Goal: Transaction & Acquisition: Purchase product/service

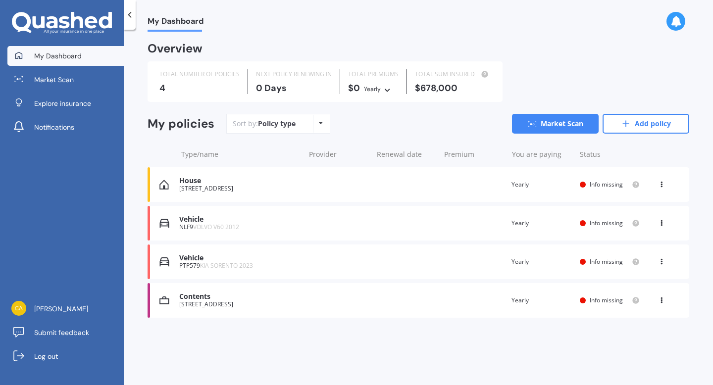
click at [207, 216] on div "Vehicle" at bounding box center [239, 219] width 120 height 8
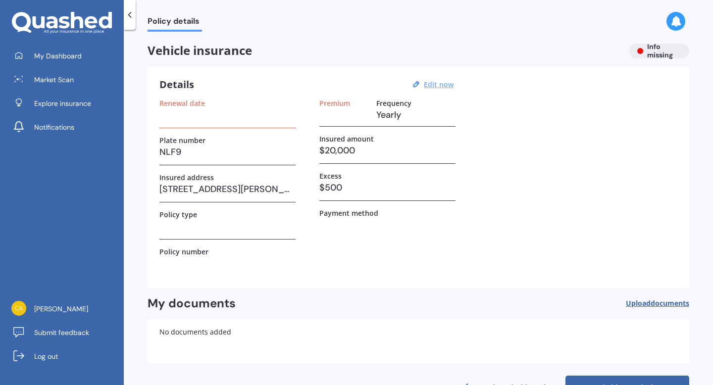
click at [435, 84] on u "Edit now" at bounding box center [439, 84] width 30 height 9
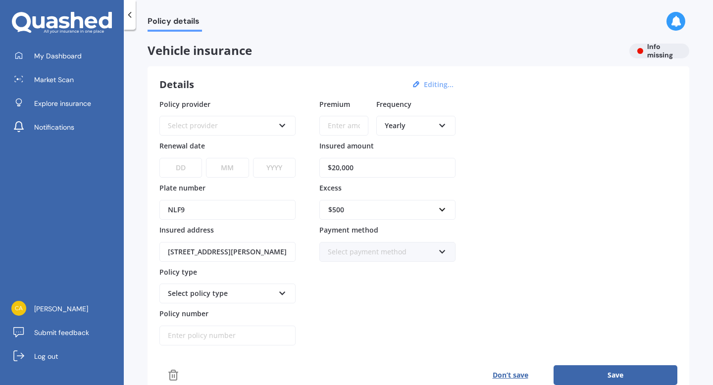
click at [435, 84] on button "Editing..." at bounding box center [439, 84] width 36 height 9
click at [361, 166] on input "$20,000" at bounding box center [387, 168] width 136 height 20
type input "$2"
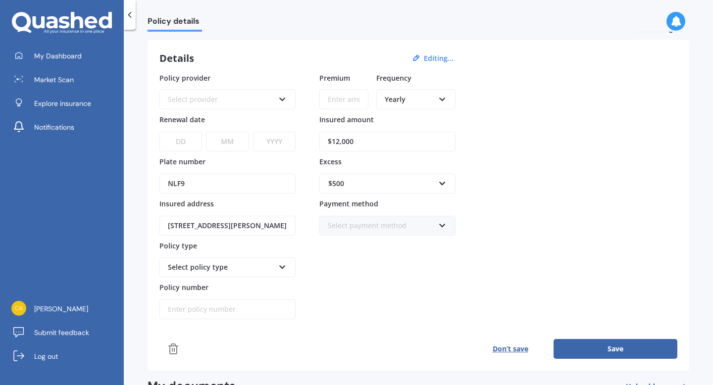
scroll to position [27, 0]
type input "$12,000"
click at [282, 97] on icon at bounding box center [282, 97] width 8 height 7
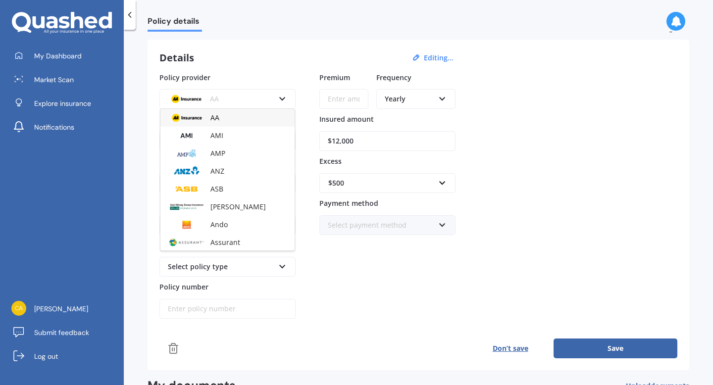
click at [278, 66] on div "Details Editing... Policy provider AA AA AMI AMP ANZ ASB [PERSON_NAME] Dowa And…" at bounding box center [419, 205] width 542 height 331
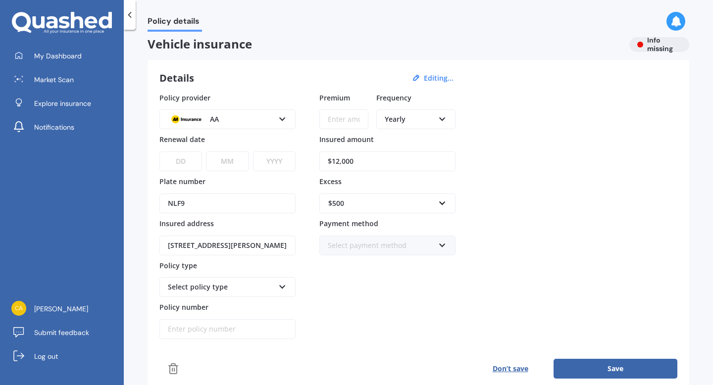
scroll to position [0, 0]
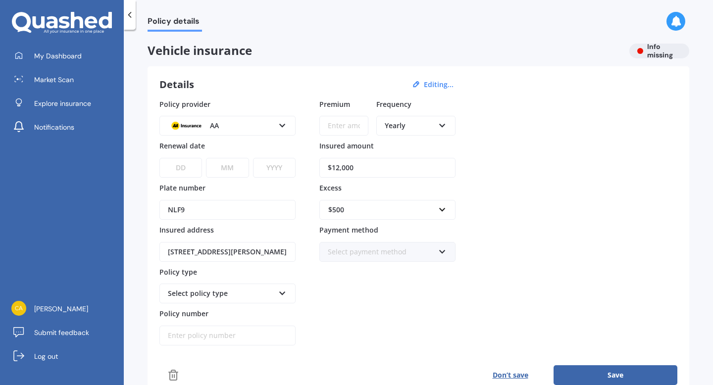
click at [133, 15] on icon at bounding box center [130, 15] width 10 height 10
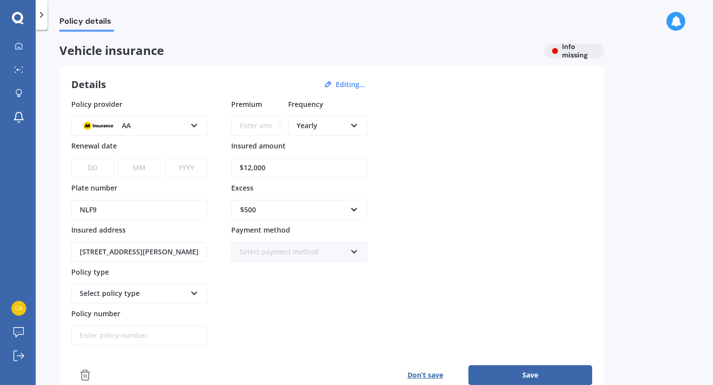
click at [38, 17] on icon at bounding box center [42, 15] width 10 height 10
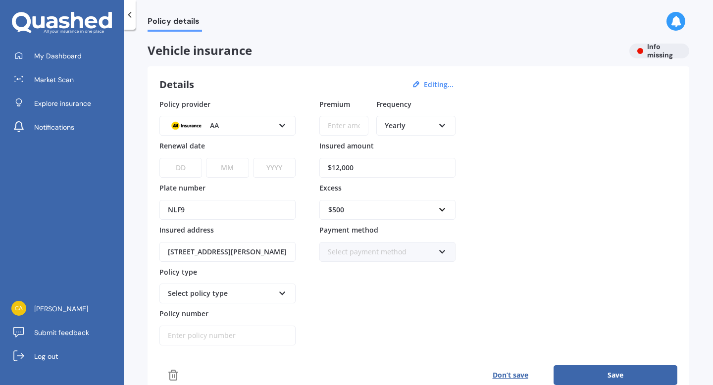
click at [59, 24] on icon at bounding box center [62, 23] width 100 height 22
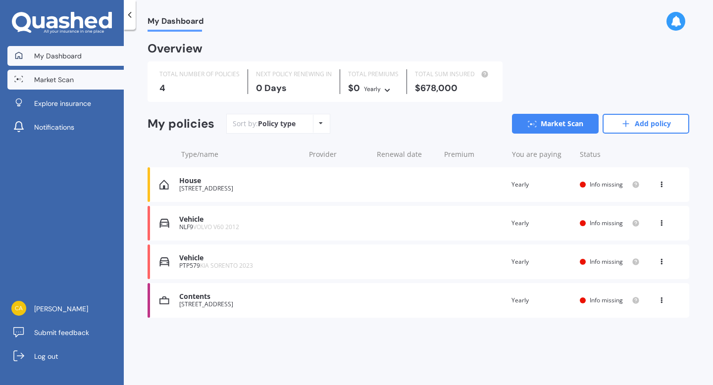
click at [64, 78] on span "Market Scan" at bounding box center [54, 80] width 40 height 10
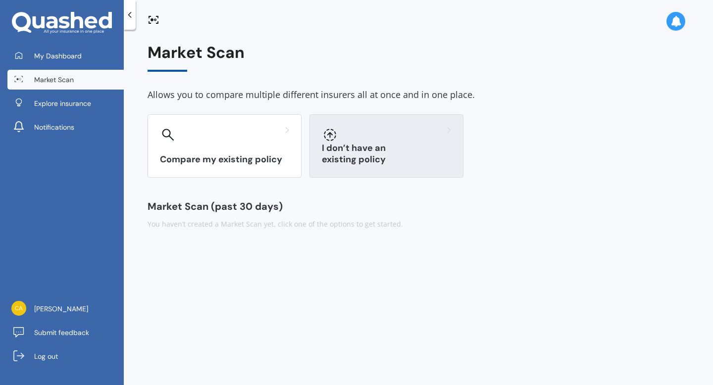
click at [328, 143] on div at bounding box center [330, 135] width 16 height 16
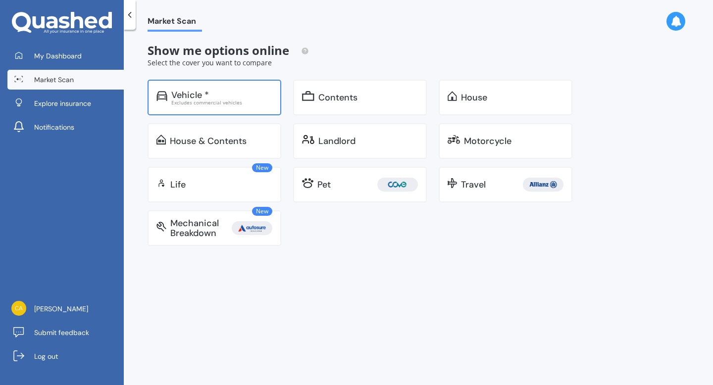
click at [231, 98] on div "Vehicle *" at bounding box center [221, 95] width 101 height 10
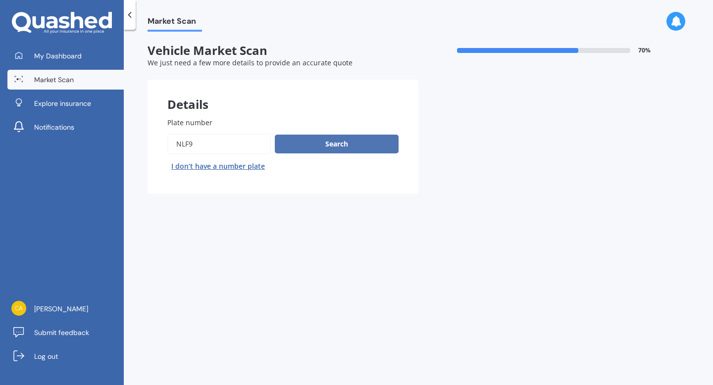
click at [316, 151] on button "Search" at bounding box center [337, 144] width 124 height 19
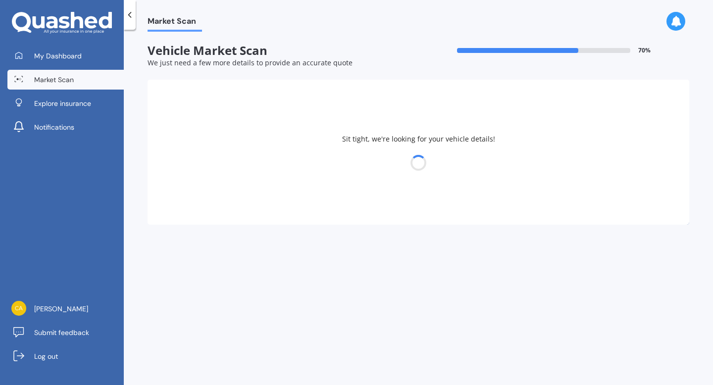
select select "VOLVO"
select select "V60"
select select "16"
select select "03"
select select "1984"
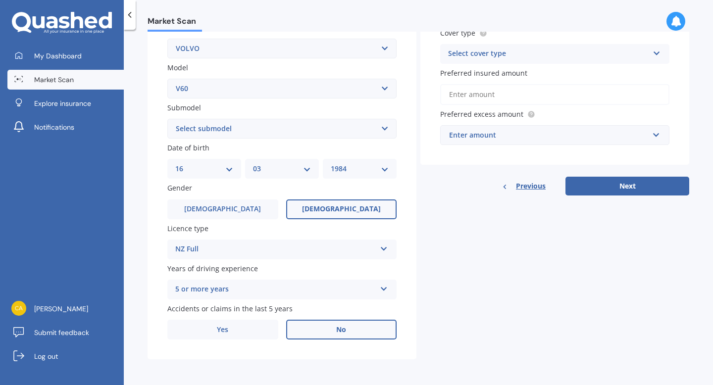
scroll to position [200, 0]
click at [320, 334] on label "No" at bounding box center [341, 330] width 111 height 20
click at [0, 0] on input "No" at bounding box center [0, 0] width 0 height 0
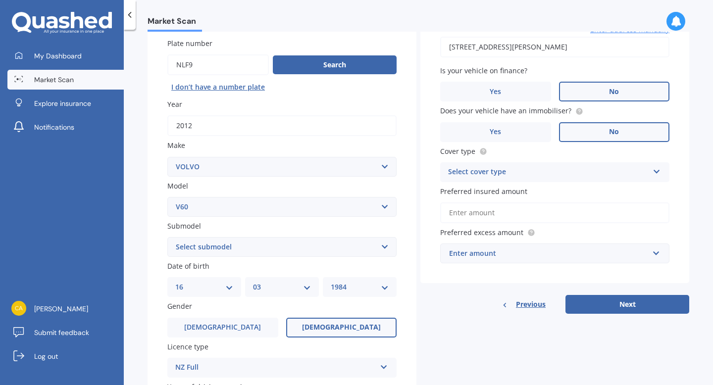
scroll to position [81, 0]
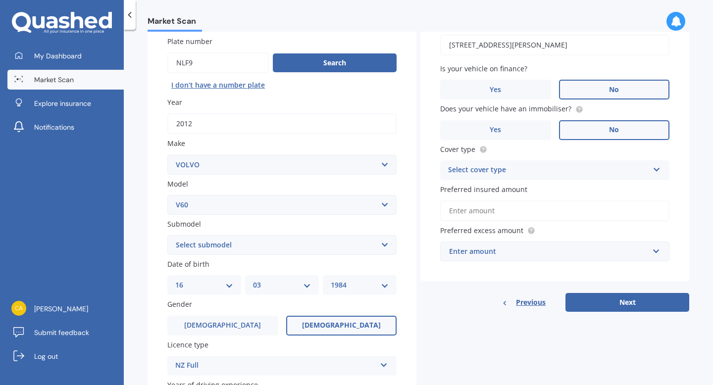
click at [653, 168] on icon at bounding box center [657, 167] width 8 height 7
click at [605, 187] on div "Comprehensive" at bounding box center [555, 190] width 228 height 18
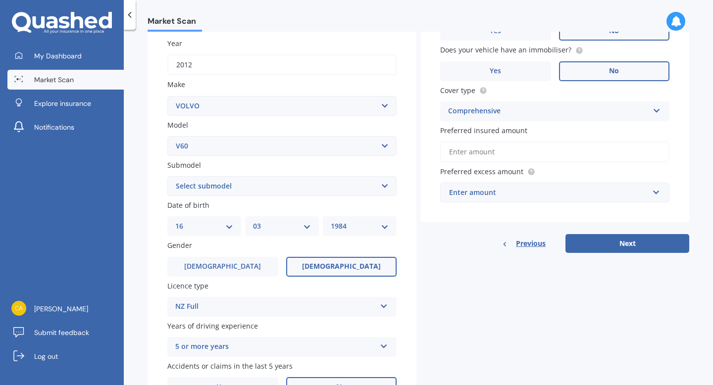
scroll to position [141, 0]
click at [564, 150] on input "Preferred insured amount" at bounding box center [554, 151] width 229 height 21
type input "$12,000"
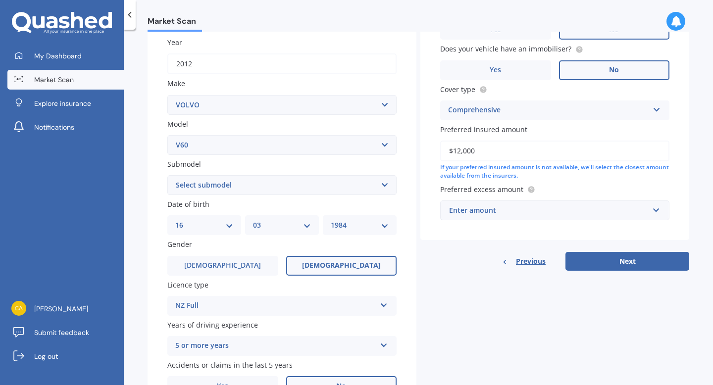
click at [543, 208] on div "Enter amount" at bounding box center [549, 210] width 200 height 11
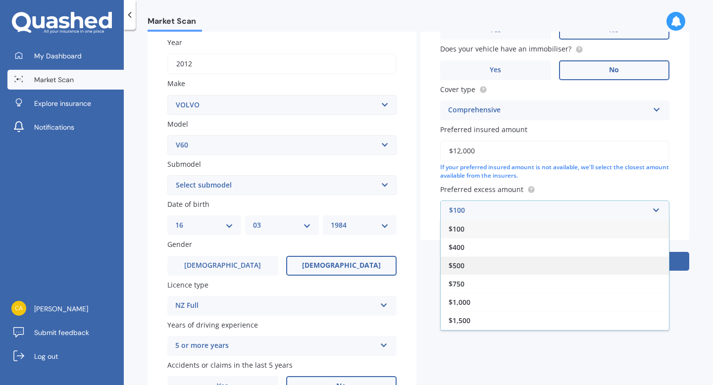
click at [477, 272] on div "$500" at bounding box center [555, 265] width 228 height 18
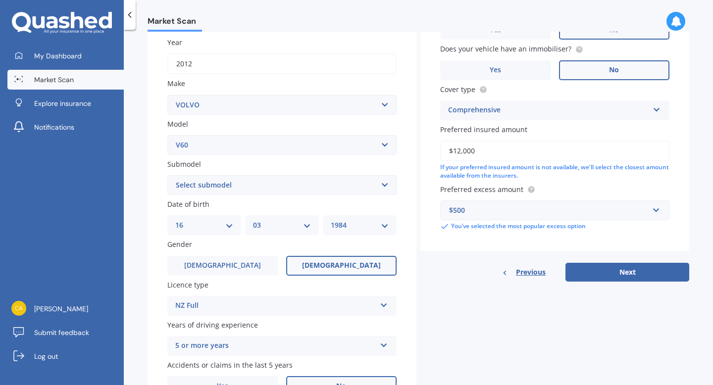
click at [582, 271] on button "Next" at bounding box center [627, 272] width 124 height 19
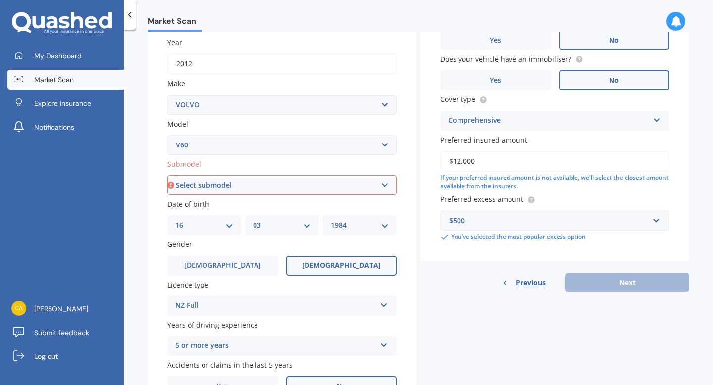
click at [384, 184] on select "Select submodel petrol non turbo petrol turbo Station Wagon Diesel" at bounding box center [281, 185] width 229 height 20
select select "PETROL TURBO"
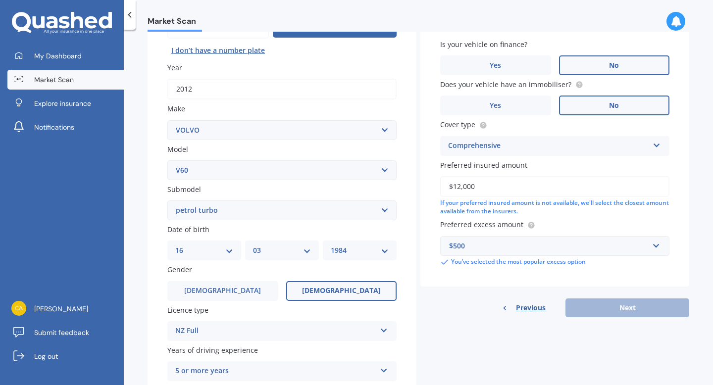
scroll to position [68, 0]
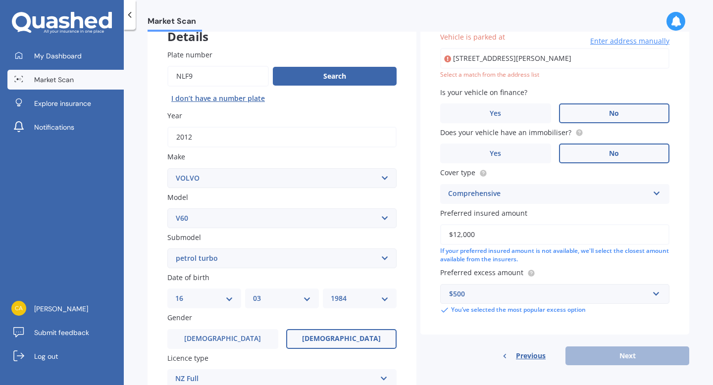
type input "[STREET_ADDRESS][PERSON_NAME]"
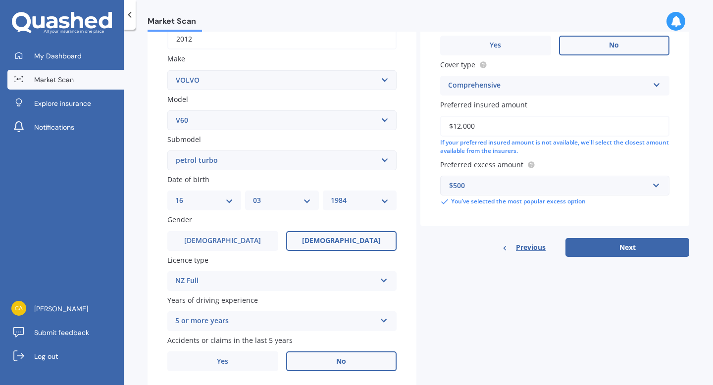
scroll to position [167, 0]
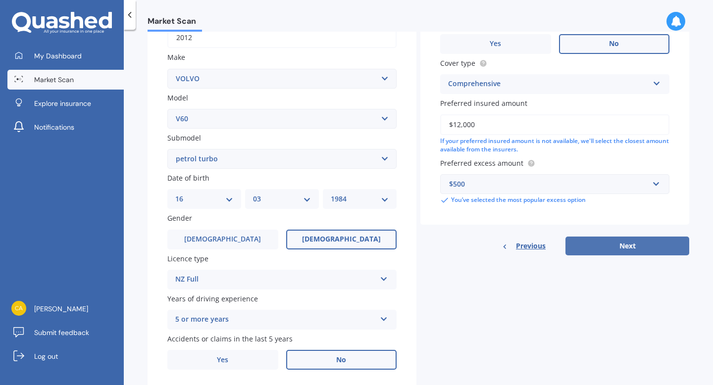
click at [582, 252] on button "Next" at bounding box center [627, 246] width 124 height 19
select select "16"
select select "03"
select select "1984"
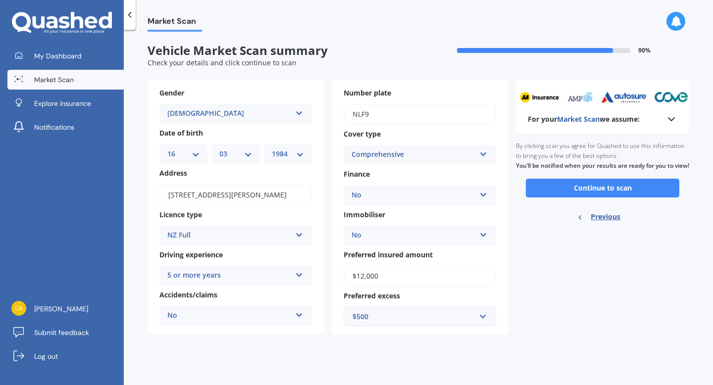
scroll to position [0, 0]
click at [556, 198] on button "Continue to scan" at bounding box center [602, 188] width 153 height 19
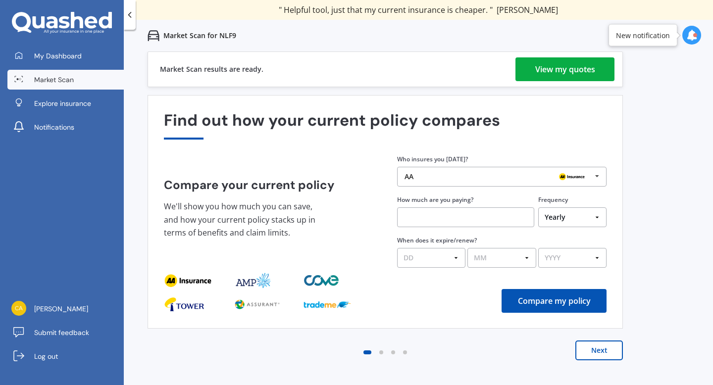
click at [600, 174] on icon at bounding box center [597, 176] width 15 height 18
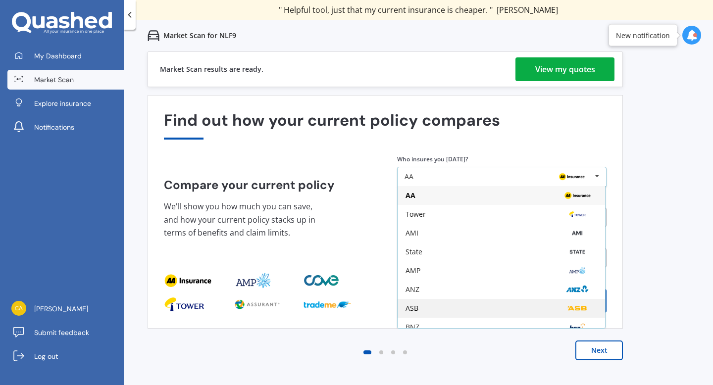
scroll to position [65, 0]
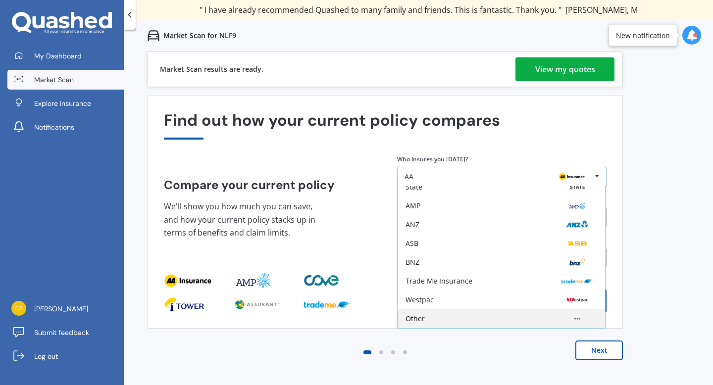
click at [561, 316] on img at bounding box center [577, 319] width 32 height 12
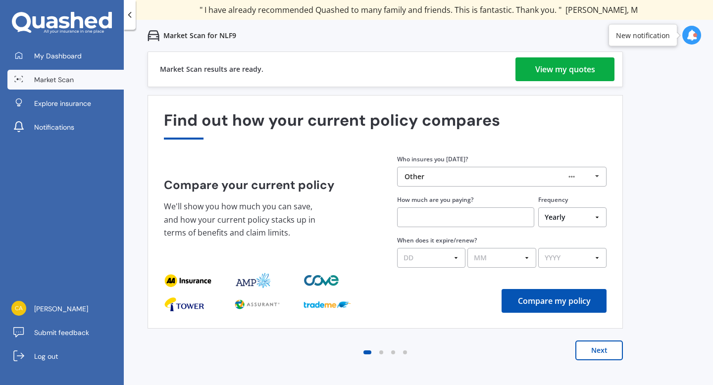
click at [555, 306] on button "Compare my policy" at bounding box center [554, 301] width 105 height 24
click at [524, 216] on input "text" at bounding box center [465, 217] width 137 height 20
click at [535, 68] on div "View my quotes" at bounding box center [565, 69] width 60 height 24
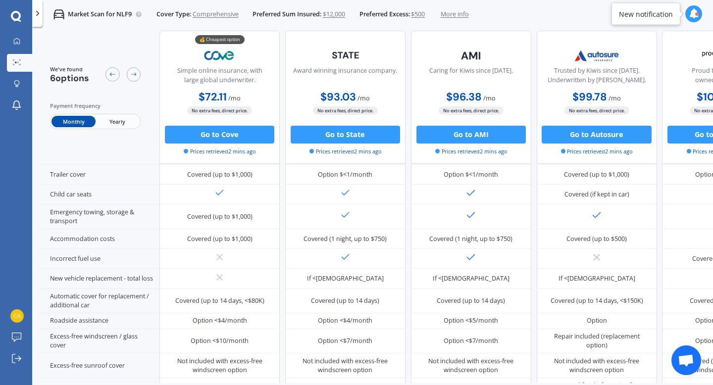
scroll to position [256, 0]
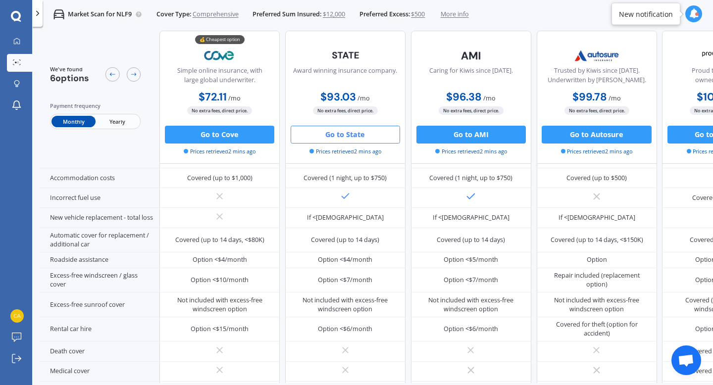
click at [354, 137] on button "Go to State" at bounding box center [345, 135] width 109 height 18
